Goal: Task Accomplishment & Management: Use online tool/utility

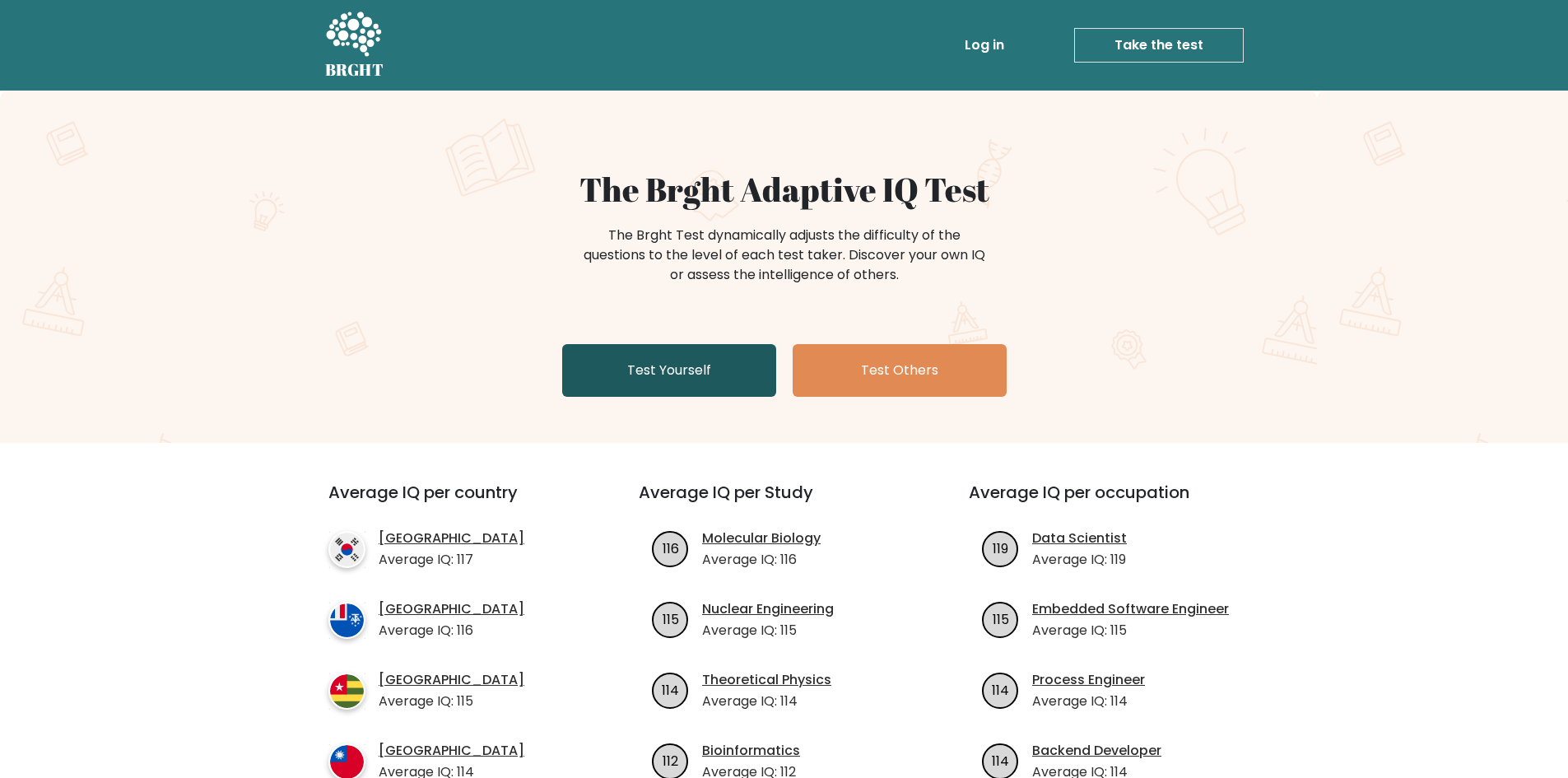
click at [710, 377] on link "Test Yourself" at bounding box center [669, 370] width 214 height 53
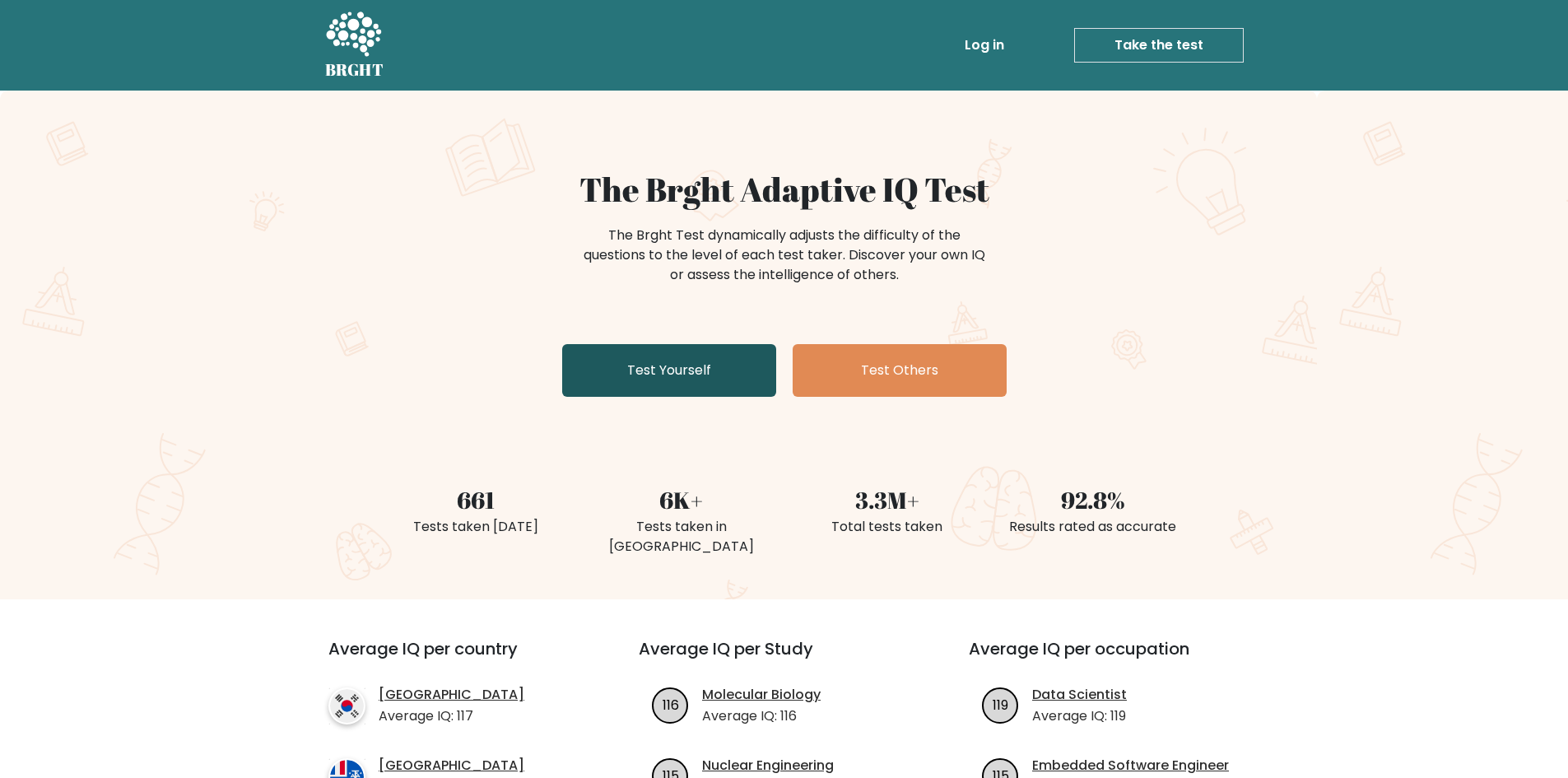
click at [665, 361] on link "Test Yourself" at bounding box center [669, 370] width 214 height 53
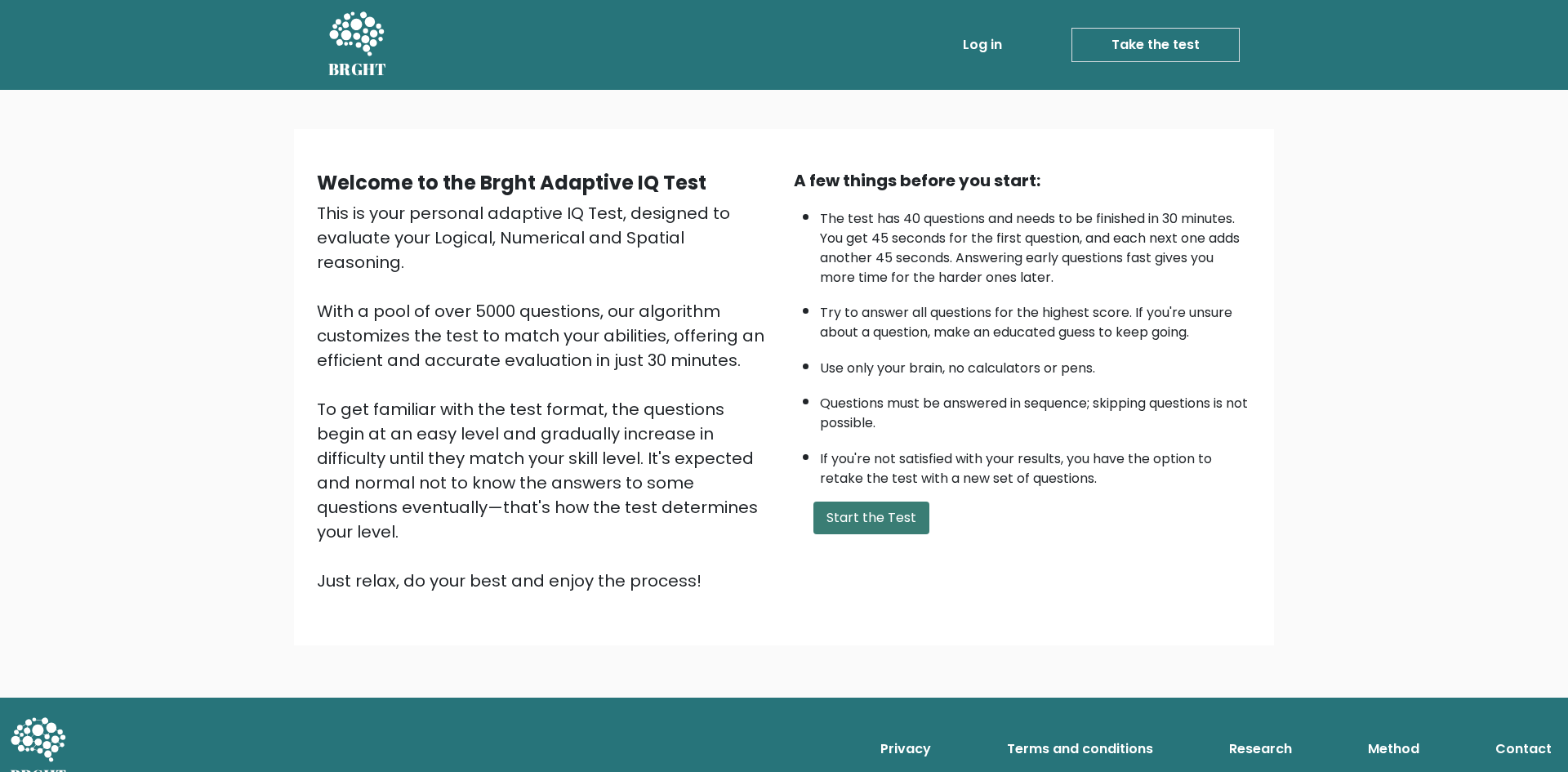
click at [832, 521] on button "Start the Test" at bounding box center [871, 518] width 116 height 33
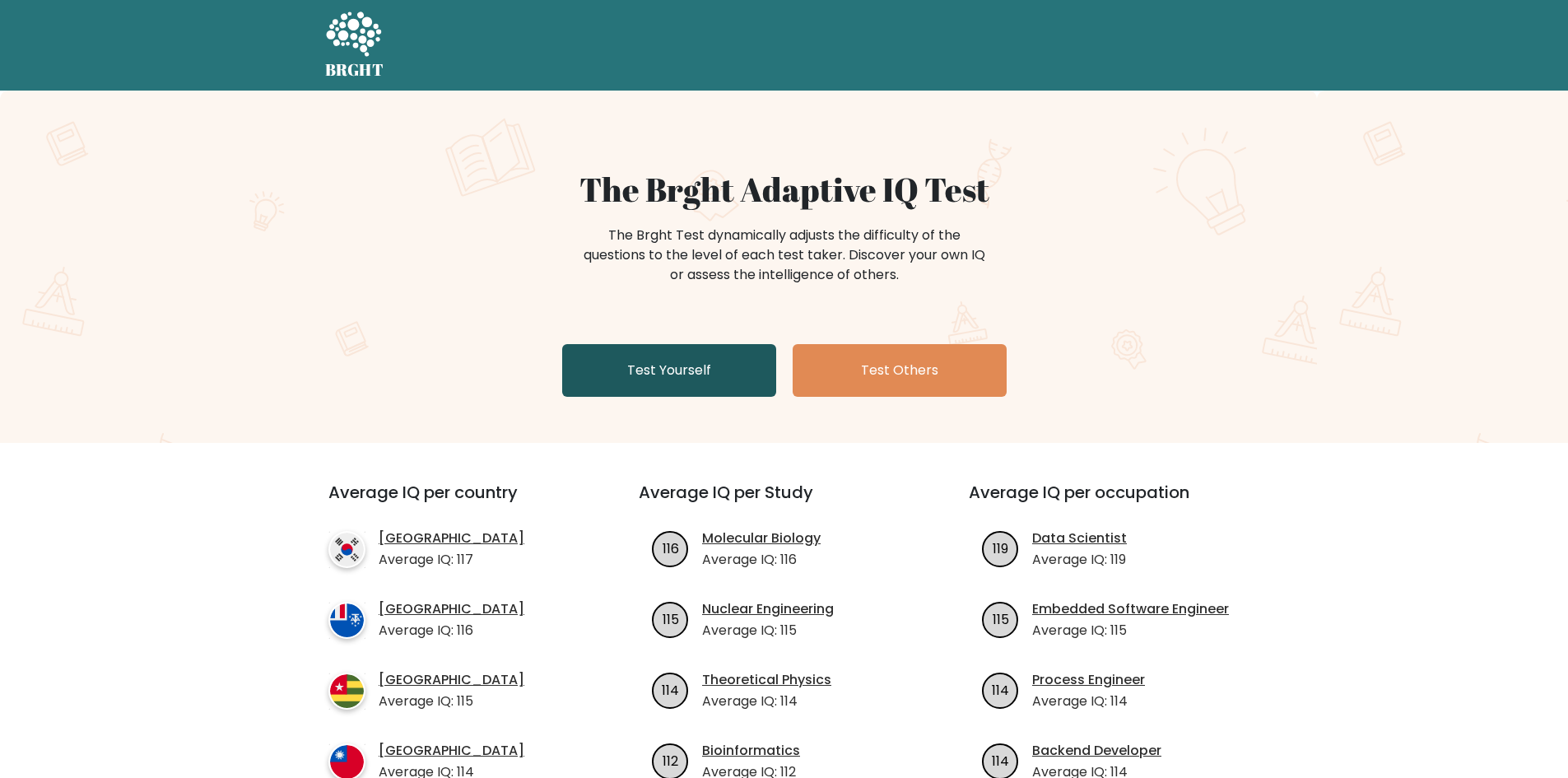
click at [675, 354] on link "Test Yourself" at bounding box center [669, 370] width 214 height 53
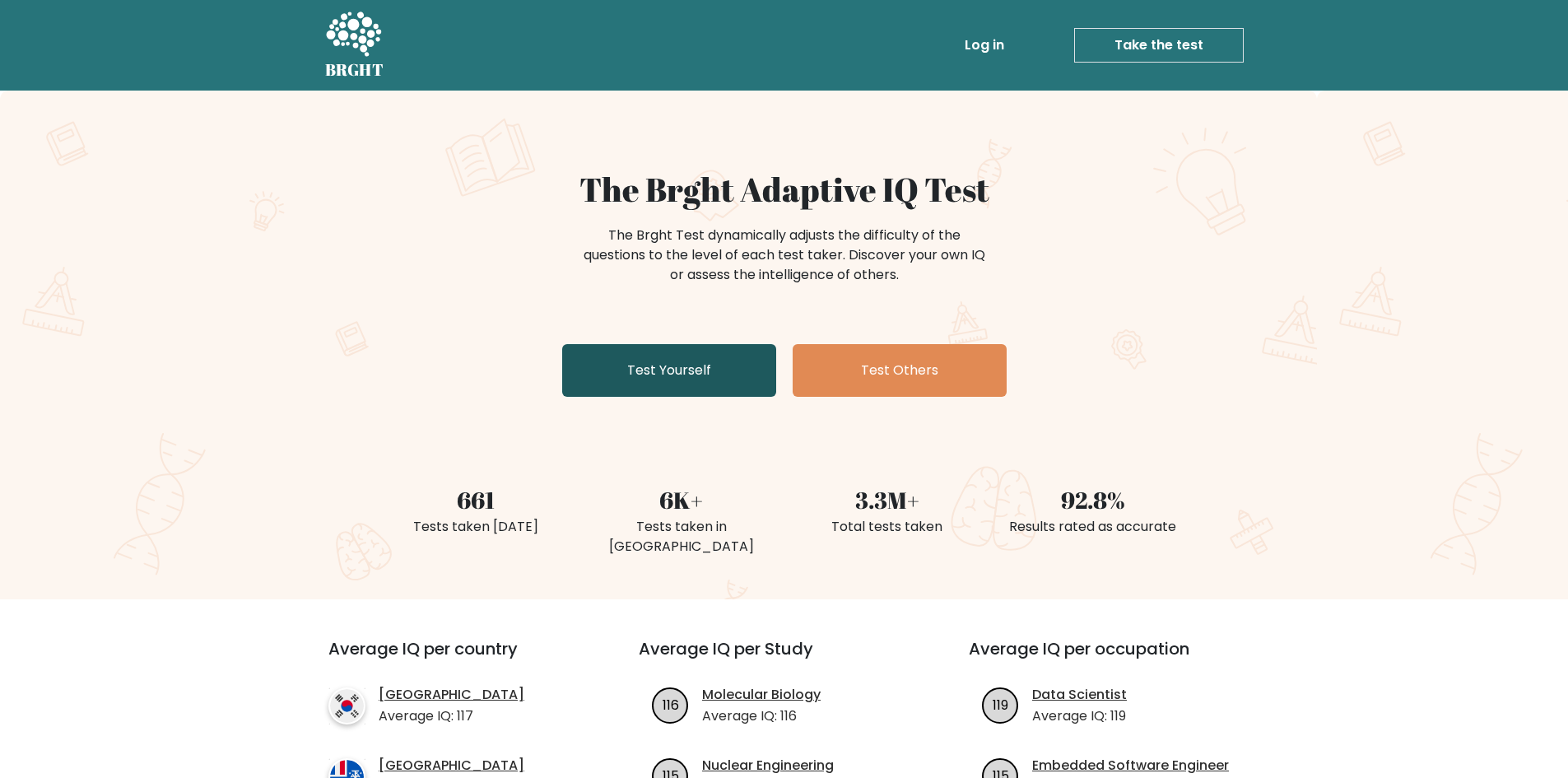
click at [674, 376] on link "Test Yourself" at bounding box center [669, 370] width 214 height 53
click at [597, 380] on link "Test Yourself" at bounding box center [669, 370] width 214 height 53
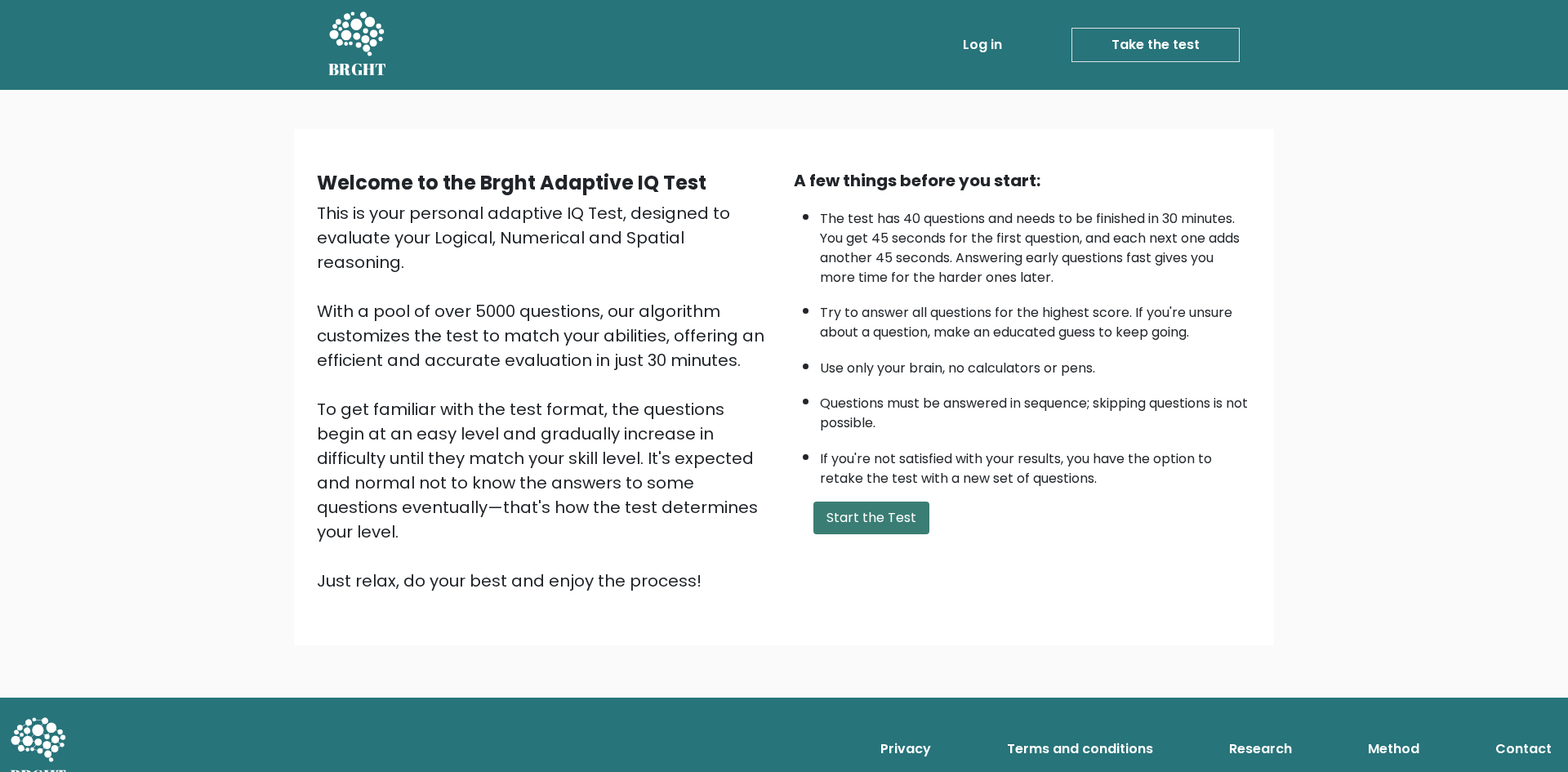
click at [871, 513] on button "Start the Test" at bounding box center [871, 518] width 116 height 33
click at [848, 521] on button "Start the Test" at bounding box center [871, 518] width 116 height 33
click at [844, 520] on button "Start the Test" at bounding box center [871, 518] width 116 height 33
